Goal: Information Seeking & Learning: Learn about a topic

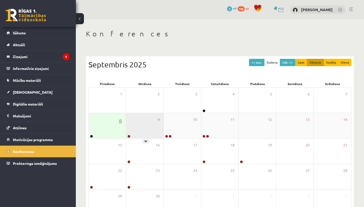
click at [149, 128] on div "9" at bounding box center [144, 125] width 37 height 25
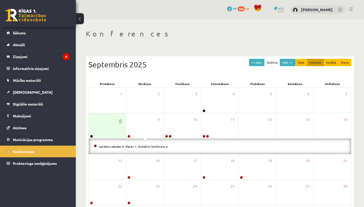
click at [81, 88] on div "Konferences << Iepr. Šodiena Nāk. >> Gads Mēnesis Nedēļa Diena Septembris 2025 …" at bounding box center [220, 138] width 288 height 238
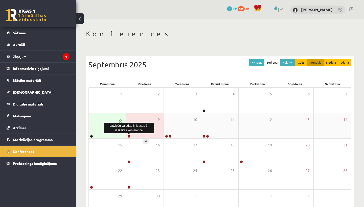
click at [129, 136] on link at bounding box center [128, 136] width 3 height 3
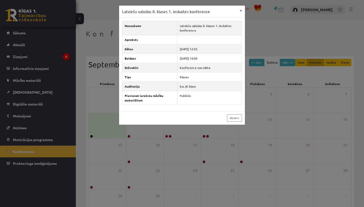
click at [242, 11] on button "×" at bounding box center [241, 11] width 8 height 10
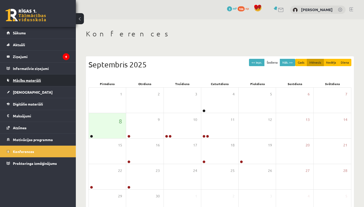
click at [24, 79] on span "Mācību materiāli" at bounding box center [27, 80] width 28 height 5
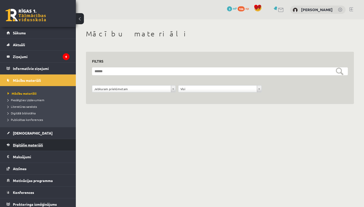
click at [21, 144] on span "Digitālie materiāli" at bounding box center [28, 145] width 30 height 5
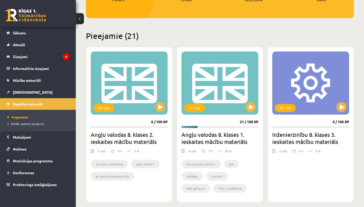
scroll to position [98, 0]
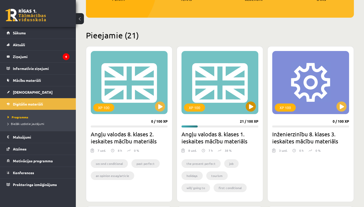
click at [248, 107] on button at bounding box center [251, 107] width 10 height 10
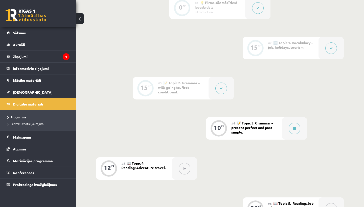
scroll to position [159, 0]
click at [294, 129] on icon at bounding box center [294, 127] width 3 height 3
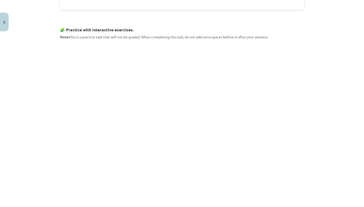
scroll to position [457, 0]
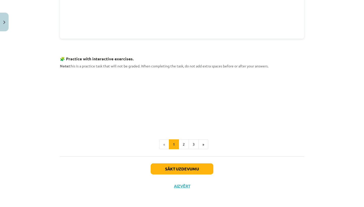
click at [178, 168] on button "Sākt uzdevumu" at bounding box center [182, 168] width 63 height 11
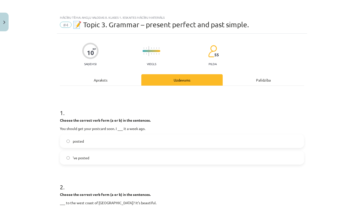
scroll to position [0, 0]
click at [103, 81] on div "Apraksts" at bounding box center [100, 79] width 81 height 11
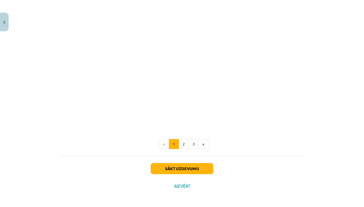
scroll to position [570, 0]
click at [184, 144] on button "2" at bounding box center [184, 144] width 10 height 10
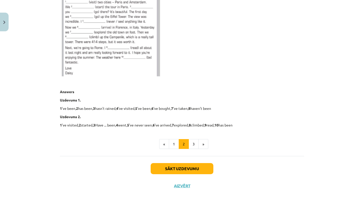
scroll to position [299, 0]
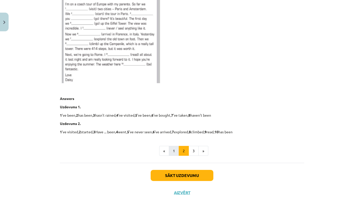
click at [175, 151] on button "1" at bounding box center [174, 151] width 10 height 10
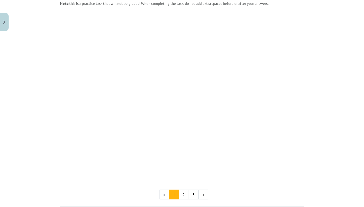
scroll to position [457, 0]
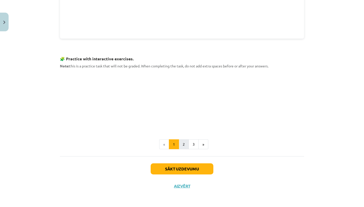
click at [187, 141] on button "2" at bounding box center [184, 144] width 10 height 10
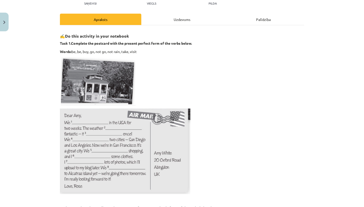
scroll to position [0, 0]
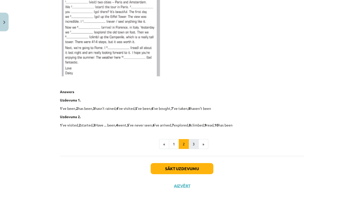
click at [193, 143] on button "3" at bounding box center [194, 144] width 10 height 10
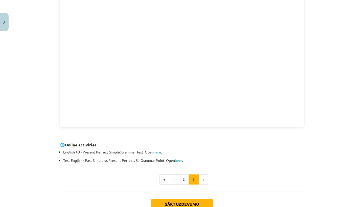
scroll to position [110, 0]
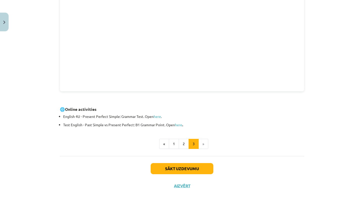
click at [189, 167] on button "Sākt uzdevumu" at bounding box center [182, 168] width 63 height 11
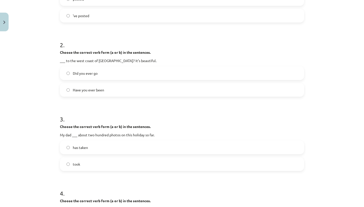
scroll to position [144, 0]
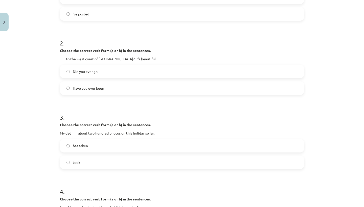
click at [94, 74] on span "Did you ever go" at bounding box center [85, 71] width 25 height 5
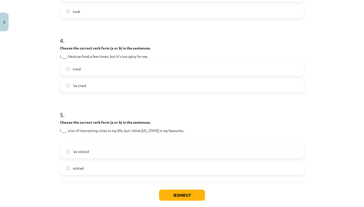
scroll to position [294, 0]
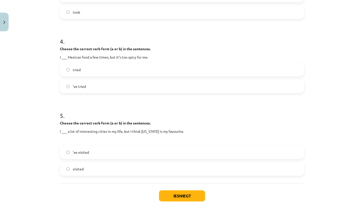
click at [72, 72] on label "tried" at bounding box center [181, 69] width 243 height 13
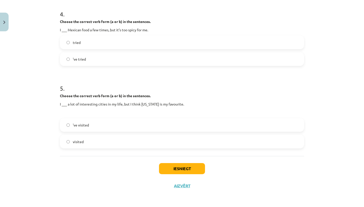
scroll to position [322, 0]
click at [72, 123] on label "'ve visited" at bounding box center [181, 125] width 243 height 13
click at [169, 170] on button "Iesniegt" at bounding box center [182, 168] width 46 height 11
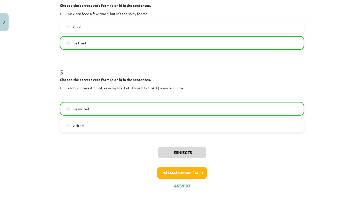
scroll to position [338, 0]
click at [170, 173] on button "Nākamā nodarbība" at bounding box center [182, 173] width 50 height 12
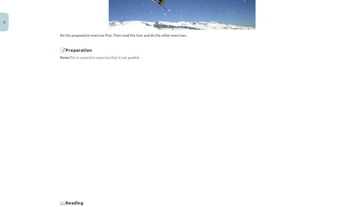
scroll to position [184, 0]
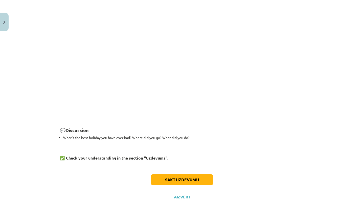
click at [170, 174] on button "Sākt uzdevumu" at bounding box center [182, 179] width 63 height 11
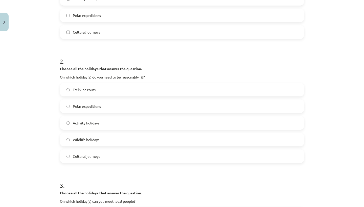
scroll to position [161, 0]
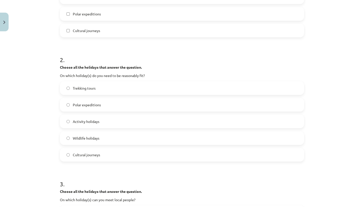
click at [64, 86] on label "Trekking tours" at bounding box center [181, 88] width 243 height 13
click at [68, 107] on label "Polar expeditions" at bounding box center [181, 105] width 243 height 13
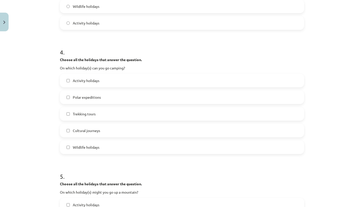
scroll to position [417, 0]
click at [68, 78] on label "Activity holidays" at bounding box center [181, 80] width 243 height 13
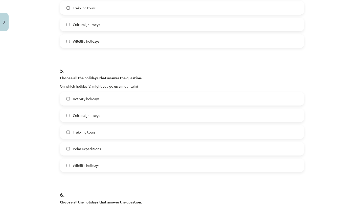
scroll to position [521, 0]
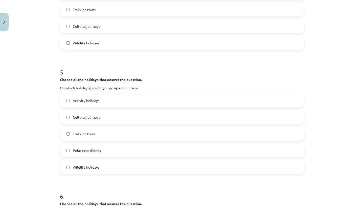
click at [66, 166] on label "Wildlife holidays" at bounding box center [181, 167] width 243 height 13
click at [66, 105] on label "Activity holidays" at bounding box center [181, 100] width 243 height 13
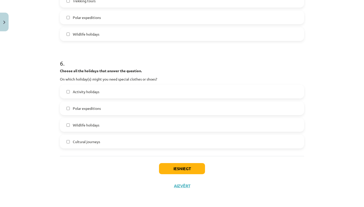
scroll to position [655, 0]
click at [168, 167] on button "Iesniegt" at bounding box center [182, 168] width 46 height 11
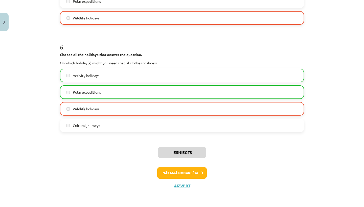
scroll to position [671, 0]
click at [176, 173] on button "Nākamā nodarbība" at bounding box center [182, 173] width 50 height 12
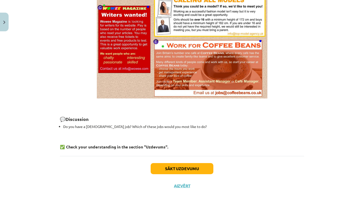
scroll to position [356, 0]
click at [181, 168] on button "Sākt uzdevumu" at bounding box center [182, 168] width 63 height 11
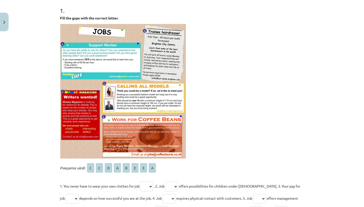
scroll to position [106, 0]
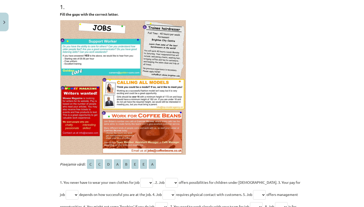
click at [119, 165] on span "A" at bounding box center [117, 164] width 7 height 10
drag, startPoint x: 119, startPoint y: 164, endPoint x: 136, endPoint y: 174, distance: 20.4
click at [121, 165] on p "Pieejamie vārdi: C C D A B E E A" at bounding box center [182, 164] width 244 height 12
select select "*"
click at [199, 187] on p "1. You never have to wear your own clothes for job * * * * * * * * . 2. Job * *…" at bounding box center [182, 200] width 244 height 49
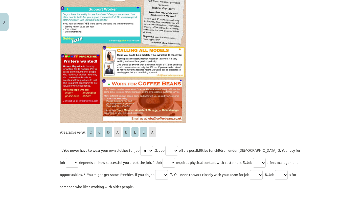
scroll to position [124, 0]
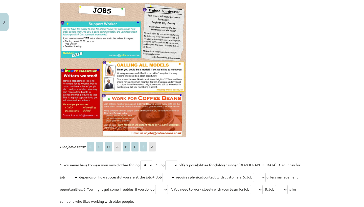
select select "*"
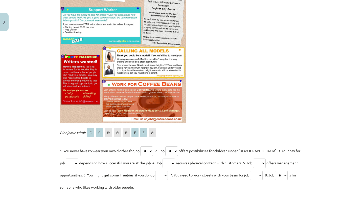
scroll to position [141, 0]
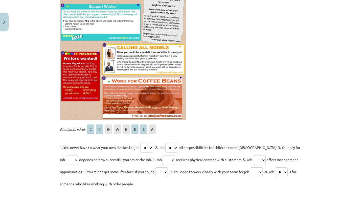
select select "*"
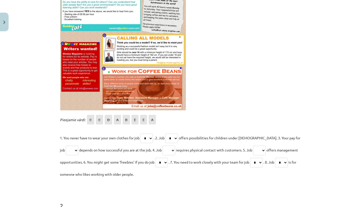
scroll to position [153, 0]
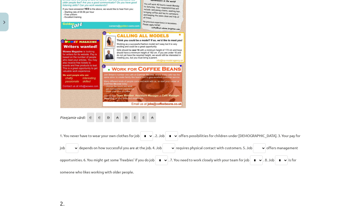
select select "*"
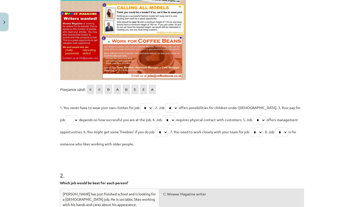
scroll to position [183, 0]
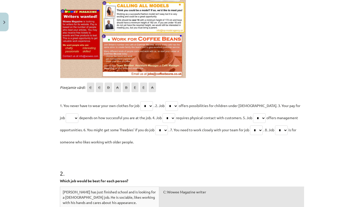
select select "*"
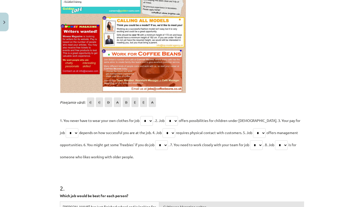
scroll to position [167, 0]
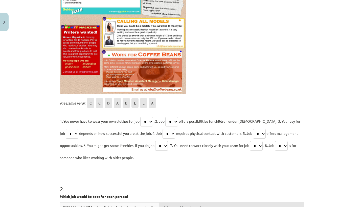
select select "*"
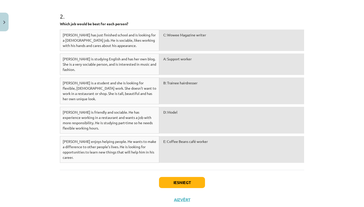
scroll to position [336, 0]
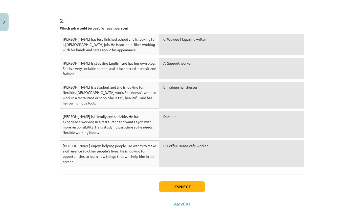
click at [126, 48] on div "Dave has just finished school and is looking for a full-time job. He is sociabl…" at bounding box center [109, 44] width 99 height 21
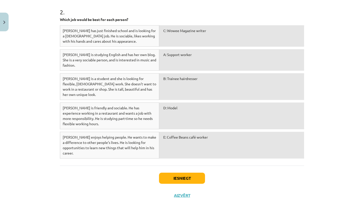
scroll to position [344, 0]
click at [176, 173] on button "Iesniegt" at bounding box center [182, 178] width 46 height 11
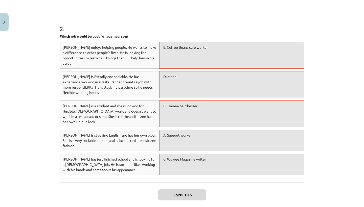
scroll to position [328, 0]
click at [171, 57] on div "E: Coffee Beans café worker" at bounding box center [231, 55] width 145 height 27
click at [206, 48] on div "E: Coffee Beans café worker" at bounding box center [231, 55] width 145 height 27
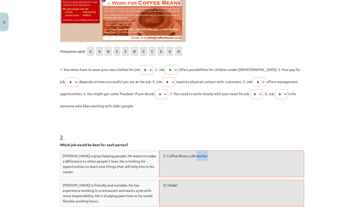
scroll to position [213, 0]
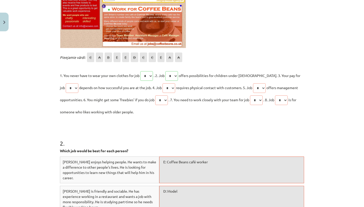
click at [207, 63] on div "Pieejamie vārdi: C A B E E D C C E A A 1. You never have to wear your own cloth…" at bounding box center [182, 84] width 244 height 67
click at [158, 88] on span "depends on how successful you are at the job. 4. Job" at bounding box center [120, 87] width 83 height 5
click at [159, 88] on p "1. You never have to wear your own clothes for job * * * * * * * * * * * . 2. J…" at bounding box center [182, 93] width 244 height 49
click at [222, 137] on h1 "2 ." at bounding box center [182, 139] width 244 height 16
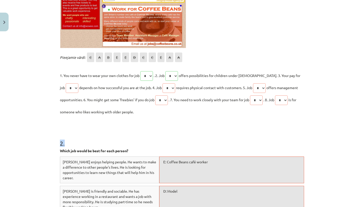
click at [222, 137] on h1 "2 ." at bounding box center [182, 139] width 244 height 16
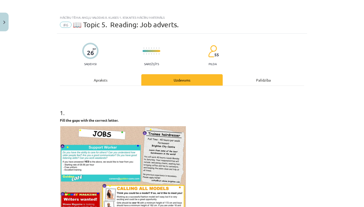
scroll to position [0, 0]
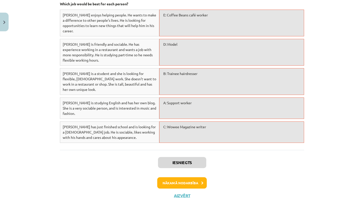
click at [173, 177] on button "Nākamā nodarbība" at bounding box center [182, 183] width 50 height 12
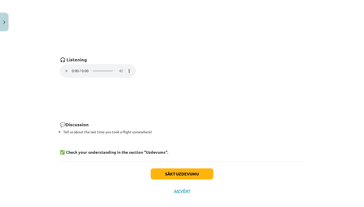
scroll to position [345, 0]
click at [176, 189] on button "Aizvērt" at bounding box center [181, 191] width 19 height 5
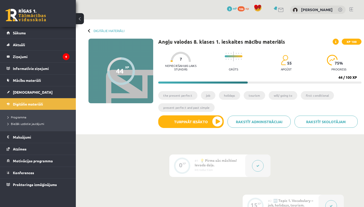
scroll to position [0, 0]
click at [88, 30] on div "Digitālie materiāli" at bounding box center [106, 31] width 36 height 4
click at [89, 29] on div "Digitālie materiāli" at bounding box center [106, 31] width 36 height 4
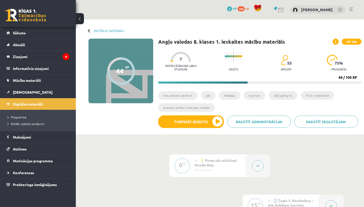
click at [80, 20] on button at bounding box center [80, 18] width 8 height 11
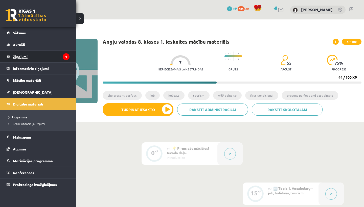
click at [39, 60] on legend "Ziņojumi 4" at bounding box center [41, 57] width 57 height 12
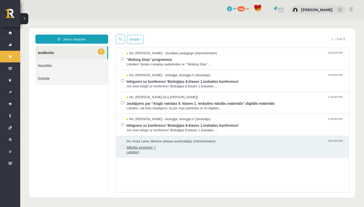
click at [149, 146] on span "Mācību process! :)" at bounding box center [235, 147] width 217 height 6
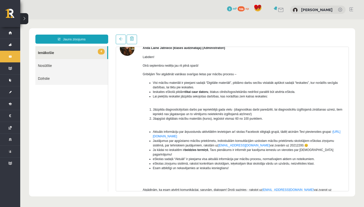
scroll to position [11, 0]
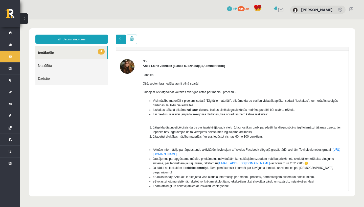
click at [119, 36] on link at bounding box center [121, 40] width 10 height 10
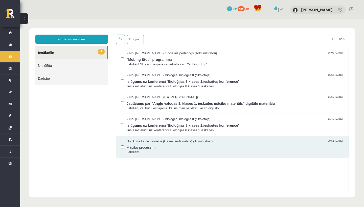
scroll to position [0, 0]
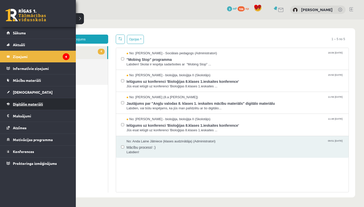
click at [22, 104] on span "Digitālie materiāli" at bounding box center [28, 104] width 30 height 5
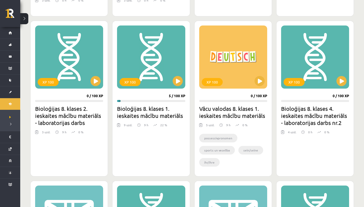
scroll to position [416, 0]
click at [181, 81] on button at bounding box center [178, 81] width 10 height 10
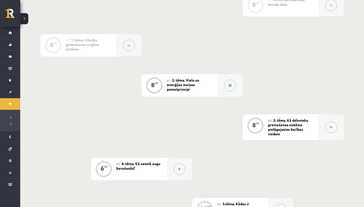
scroll to position [143, 0]
click at [230, 88] on button at bounding box center [230, 86] width 12 height 12
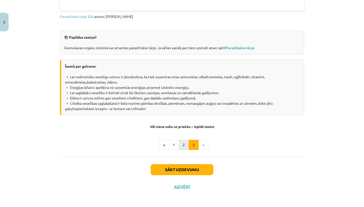
click at [182, 140] on button "2" at bounding box center [184, 145] width 10 height 10
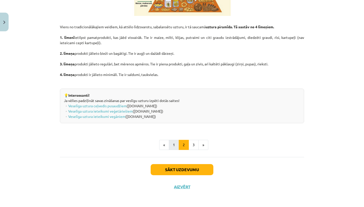
click at [173, 140] on button "1" at bounding box center [174, 145] width 10 height 10
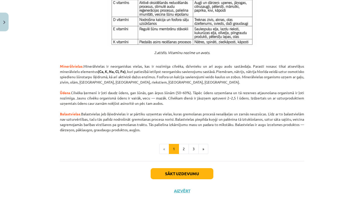
scroll to position [517, 0]
click at [191, 173] on button "Sākt uzdevumu" at bounding box center [182, 174] width 63 height 11
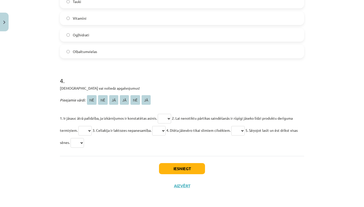
scroll to position [356, 0]
select select "**"
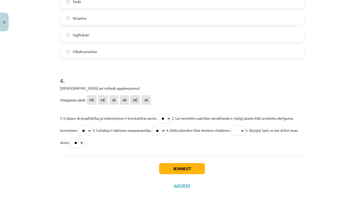
select select "**"
click at [170, 168] on button "Iesniegt" at bounding box center [182, 168] width 46 height 11
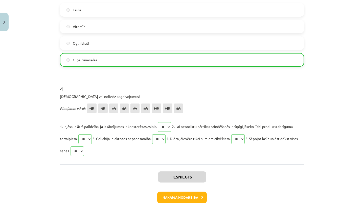
scroll to position [347, 0]
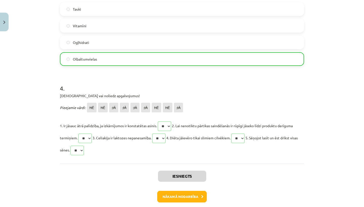
click at [173, 194] on button "Nākamā nodarbība" at bounding box center [182, 197] width 50 height 12
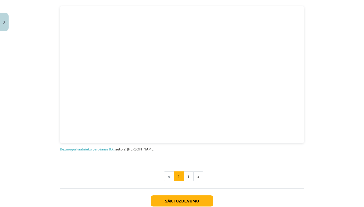
scroll to position [237, 0]
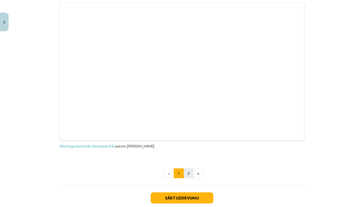
click at [190, 170] on button "2" at bounding box center [188, 174] width 10 height 10
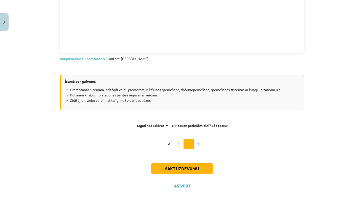
scroll to position [236, 0]
click at [179, 171] on button "Sākt uzdevumu" at bounding box center [182, 168] width 63 height 11
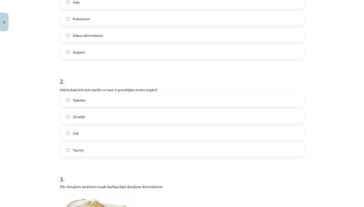
scroll to position [133, 0]
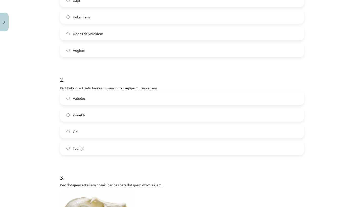
click at [69, 96] on label "Vaboles" at bounding box center [181, 98] width 243 height 13
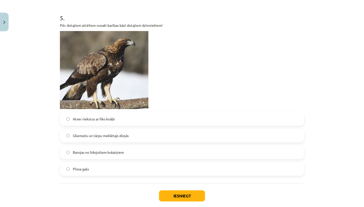
scroll to position [534, 0]
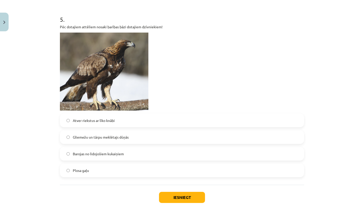
click at [182, 194] on button "Iesniegt" at bounding box center [182, 197] width 46 height 11
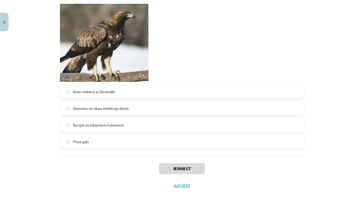
scroll to position [564, 0]
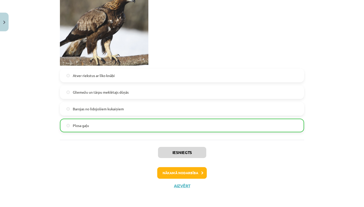
click at [179, 167] on button "Nākamā nodarbība" at bounding box center [182, 173] width 50 height 12
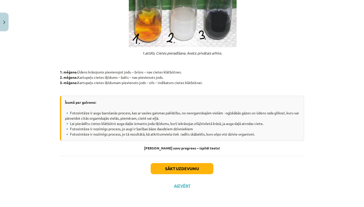
scroll to position [426, 0]
click at [179, 171] on button "Sākt uzdevumu" at bounding box center [182, 168] width 63 height 11
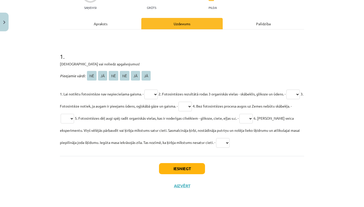
scroll to position [57, 0]
select select "**"
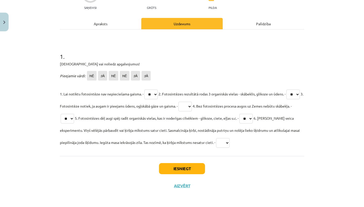
click at [230, 130] on span "6. Māris veica eksperimentu. Viņš vēlējās pārbaudīt vai ķirbja mīkstums satur c…" at bounding box center [180, 130] width 240 height 29
select select "**"
click at [177, 168] on button "Iesniegt" at bounding box center [182, 168] width 46 height 11
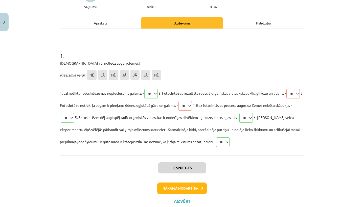
click at [186, 186] on button "Nākamā nodarbība" at bounding box center [182, 189] width 50 height 12
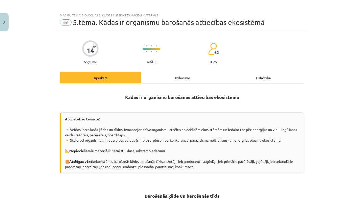
scroll to position [10, 0]
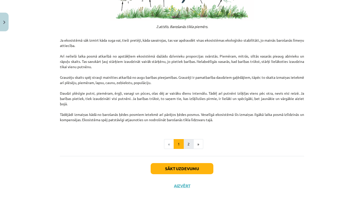
click at [188, 144] on button "2" at bounding box center [188, 144] width 10 height 10
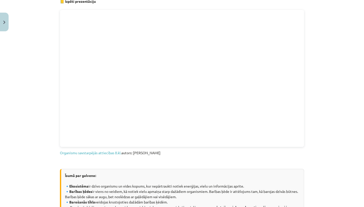
scroll to position [114, 0]
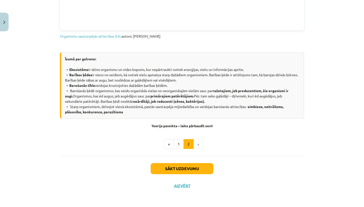
click at [183, 169] on button "Sākt uzdevumu" at bounding box center [182, 168] width 63 height 11
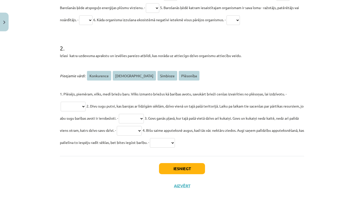
scroll to position [168, 0]
click at [178, 187] on button "Aizvērt" at bounding box center [181, 185] width 19 height 5
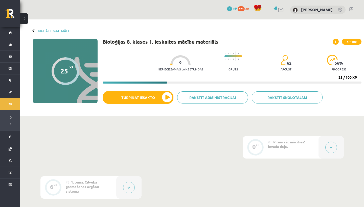
scroll to position [0, 0]
click at [43, 29] on link "Digitālie materiāli" at bounding box center [53, 31] width 31 height 4
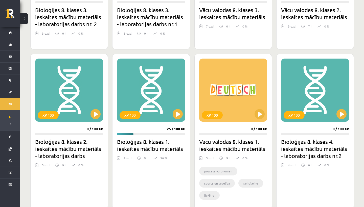
scroll to position [394, 0]
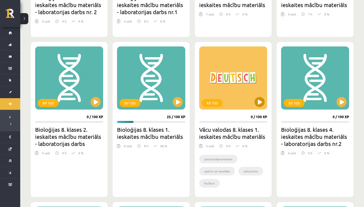
click at [257, 102] on button at bounding box center [259, 102] width 10 height 10
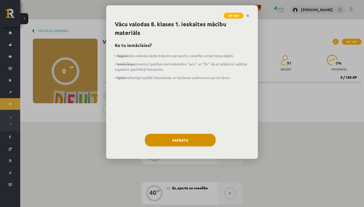
click at [179, 144] on button "Sapratu" at bounding box center [180, 140] width 71 height 13
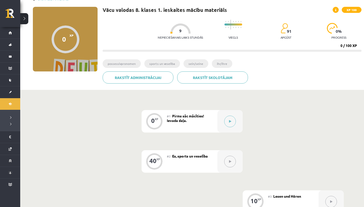
scroll to position [18, 0]
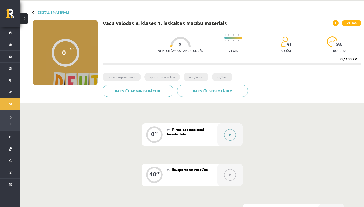
click at [230, 133] on icon at bounding box center [230, 134] width 2 height 3
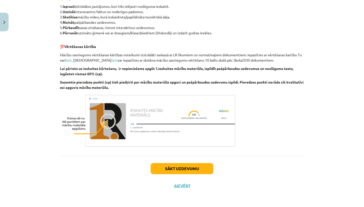
scroll to position [255, 0]
click at [172, 171] on button "Sākt uzdevumu" at bounding box center [182, 168] width 63 height 11
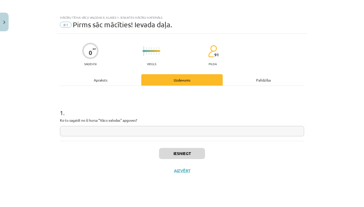
scroll to position [0, 0]
click at [66, 132] on input "text" at bounding box center [182, 131] width 244 height 10
click at [77, 132] on input "**********" at bounding box center [182, 131] width 244 height 10
click at [70, 132] on input "**********" at bounding box center [182, 131] width 244 height 10
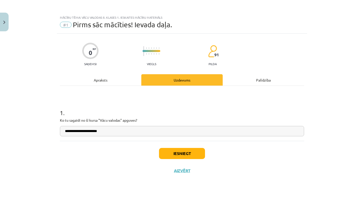
click at [71, 132] on input "**********" at bounding box center [182, 131] width 244 height 10
click at [71, 131] on input "**********" at bounding box center [182, 131] width 244 height 10
click at [105, 131] on input "**********" at bounding box center [182, 131] width 244 height 10
type input "**********"
click at [170, 153] on button "Iesniegt" at bounding box center [182, 153] width 46 height 11
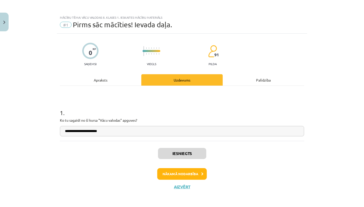
click at [173, 174] on button "Nākamā nodarbība" at bounding box center [182, 174] width 50 height 12
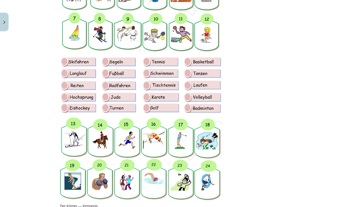
scroll to position [187, 0]
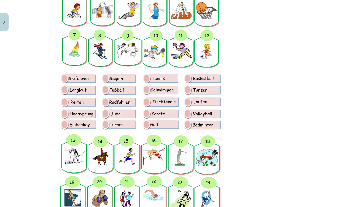
click at [63, 124] on img at bounding box center [141, 102] width 162 height 60
click at [64, 123] on img at bounding box center [141, 102] width 162 height 60
click at [215, 183] on img at bounding box center [141, 175] width 162 height 83
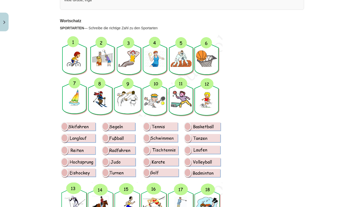
scroll to position [139, 0]
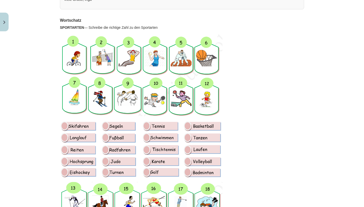
click at [64, 127] on img at bounding box center [141, 149] width 162 height 60
click at [64, 173] on img at bounding box center [141, 149] width 162 height 60
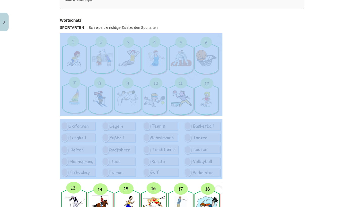
click at [65, 174] on img at bounding box center [141, 149] width 162 height 60
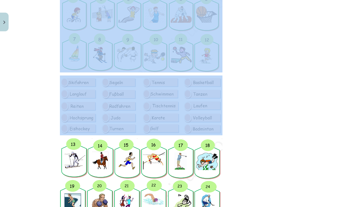
scroll to position [184, 0]
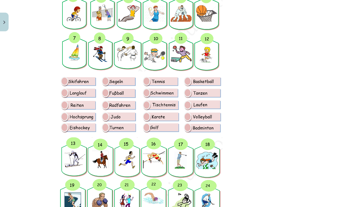
click at [49, 125] on div "Mācību tēma: Vācu valodas 8. klases 1. ieskaites mācību materiāls #2 Es, sports…" at bounding box center [182, 103] width 364 height 207
click at [85, 126] on img at bounding box center [141, 105] width 162 height 60
click at [205, 190] on img at bounding box center [141, 178] width 162 height 83
click at [41, 139] on div "Mācību tēma: Vācu valodas 8. klases 1. ieskaites mācību materiāls #2 Es, sports…" at bounding box center [182, 103] width 364 height 207
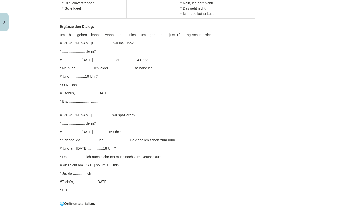
scroll to position [1617, 0]
click at [88, 41] on p "# Hallo, Lukas! ................... wir ins Kino?" at bounding box center [182, 43] width 244 height 5
click at [86, 43] on p "# Hallo, Lukas! ................... wir ins Kino?" at bounding box center [182, 43] width 244 height 5
click at [85, 36] on p "um – bis – gehen – kannst – wann – kann – nicht – um – geht – am – morgen – Eng…" at bounding box center [182, 35] width 244 height 5
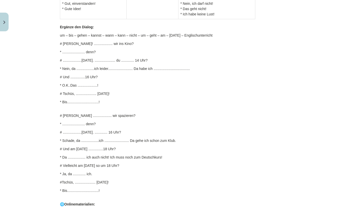
click at [86, 44] on p "# Hallo, Lukas! ................... wir ins Kino?" at bounding box center [182, 43] width 244 height 5
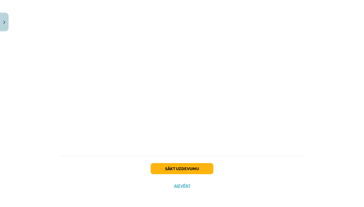
scroll to position [5200, 0]
click at [171, 165] on button "Sākt uzdevumu" at bounding box center [182, 168] width 63 height 11
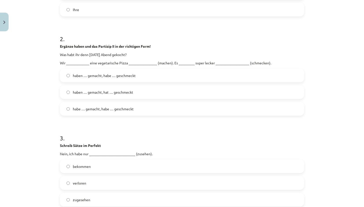
scroll to position [154, 0]
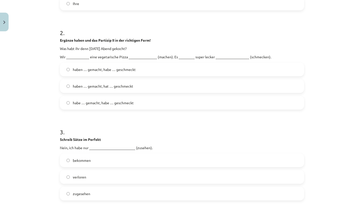
click at [97, 84] on span "haben … gemacht, hat … geschmeckt" at bounding box center [103, 86] width 60 height 5
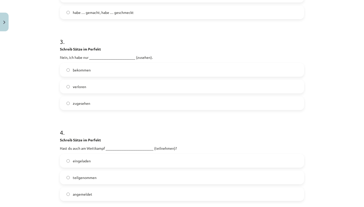
scroll to position [244, 0]
click at [79, 105] on span "zugesehen" at bounding box center [81, 103] width 17 height 5
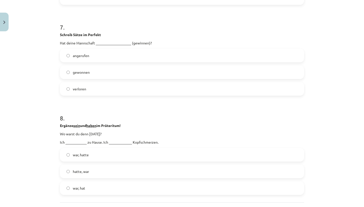
scroll to position [608, 0]
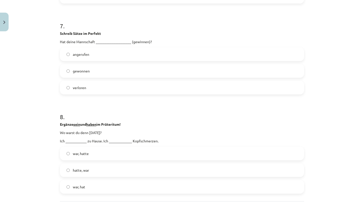
click at [66, 71] on label "gewonnen" at bounding box center [181, 71] width 243 height 13
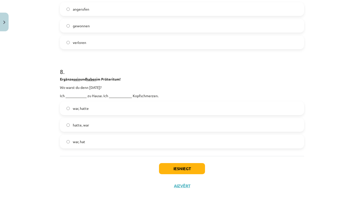
scroll to position [654, 0]
click at [166, 168] on button "Iesniegt" at bounding box center [182, 168] width 46 height 11
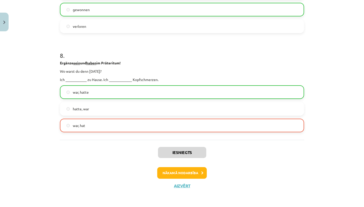
scroll to position [670, 0]
click at [185, 186] on button "Aizvērt" at bounding box center [181, 185] width 19 height 5
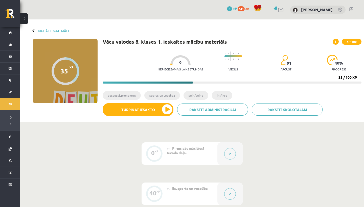
scroll to position [0, 0]
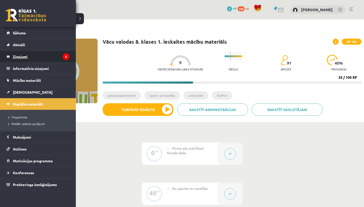
click at [18, 57] on legend "Ziņojumi 5" at bounding box center [41, 57] width 57 height 12
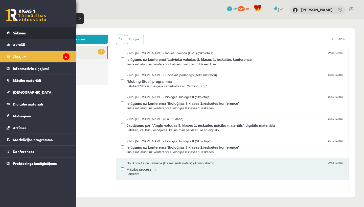
click at [12, 30] on link "Sākums" at bounding box center [38, 33] width 63 height 12
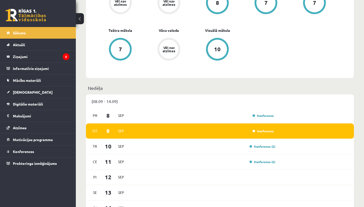
scroll to position [278, 0]
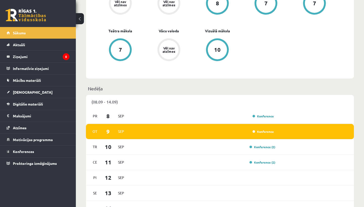
click at [241, 136] on div "[DATE] Konference" at bounding box center [220, 131] width 268 height 15
click at [259, 133] on link "Konference" at bounding box center [262, 132] width 21 height 4
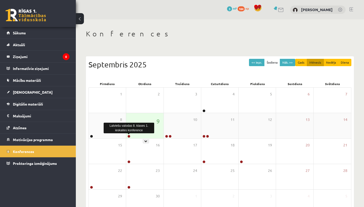
click at [130, 136] on link at bounding box center [128, 136] width 3 height 3
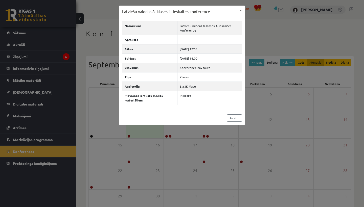
click at [240, 9] on button "×" at bounding box center [241, 11] width 8 height 10
